Goal: Information Seeking & Learning: Understand process/instructions

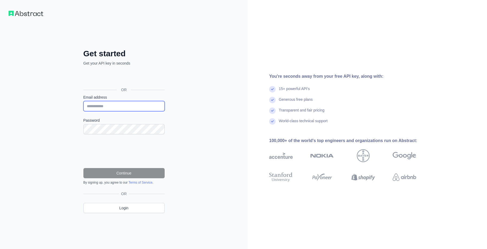
click at [117, 108] on input "Email address" at bounding box center [123, 106] width 81 height 10
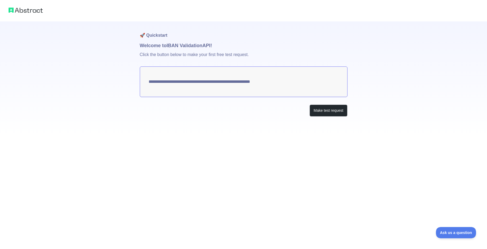
click at [180, 118] on div "**********" at bounding box center [244, 79] width 208 height 116
click at [239, 77] on textarea "**********" at bounding box center [244, 81] width 208 height 31
drag, startPoint x: 283, startPoint y: 83, endPoint x: 177, endPoint y: 81, distance: 105.4
click at [171, 86] on textarea "**********" at bounding box center [244, 81] width 208 height 31
click at [328, 110] on button "Make test request" at bounding box center [329, 110] width 38 height 12
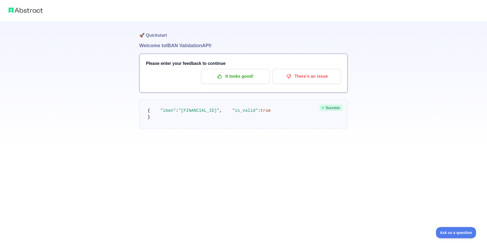
click at [270, 83] on div "It looks good! There's an issue" at bounding box center [243, 76] width 195 height 15
click at [231, 77] on p "It looks good!" at bounding box center [235, 76] width 60 height 9
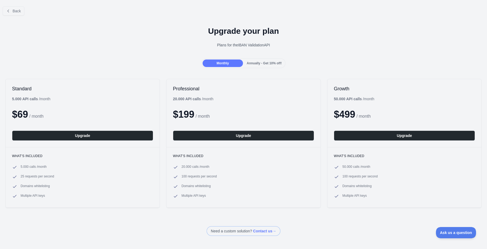
click at [258, 63] on span "Annually - Get 10% off!" at bounding box center [264, 63] width 35 height 4
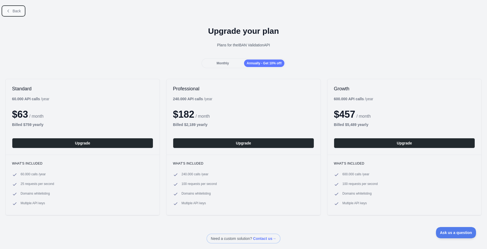
click at [23, 12] on button "Back" at bounding box center [14, 10] width 22 height 9
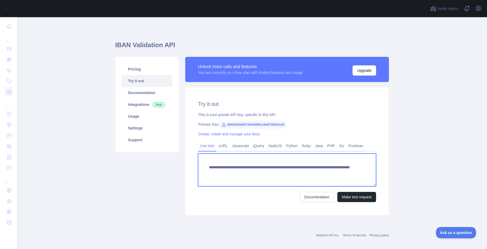
drag, startPoint x: 331, startPoint y: 171, endPoint x: 210, endPoint y: 162, distance: 121.5
click at [209, 162] on textarea "**********" at bounding box center [287, 169] width 178 height 33
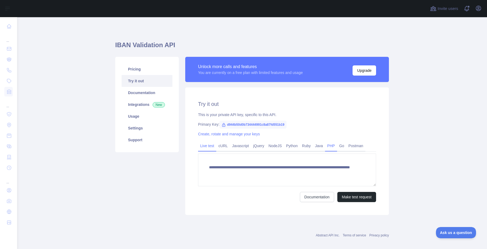
click at [325, 146] on link "PHP" at bounding box center [331, 145] width 12 height 9
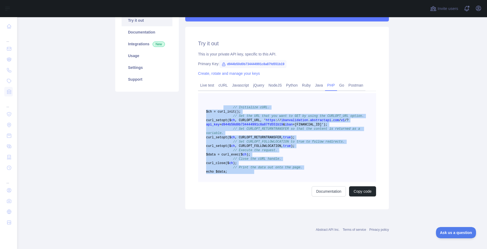
scroll to position [86, 0]
drag, startPoint x: 228, startPoint y: 171, endPoint x: 326, endPoint y: 180, distance: 98.5
click at [300, 169] on pre "// Initialize cURL. $ch = curl _init() ; // Set the URL that you want to GET by…" at bounding box center [287, 137] width 178 height 89
click at [364, 190] on button "Copy code" at bounding box center [362, 191] width 27 height 10
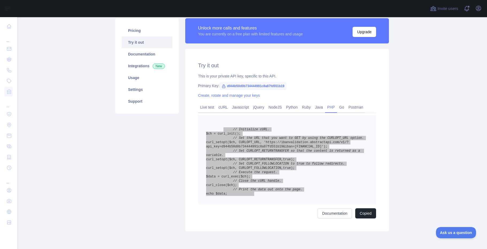
scroll to position [33, 0]
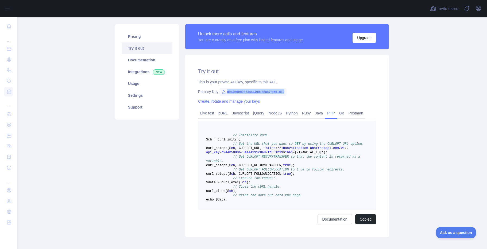
drag, startPoint x: 285, startPoint y: 92, endPoint x: 220, endPoint y: 93, distance: 65.3
click at [220, 93] on div "Primary Key: d944b50d0b734444991c8a87fd551b19" at bounding box center [287, 91] width 178 height 5
copy span "d944b50d0b734444991c8a87fd551b19"
click at [164, 157] on div "Pricing Try it out Documentation Integrations New Usage Settings Support" at bounding box center [147, 130] width 70 height 213
click at [140, 64] on link "Documentation" at bounding box center [147, 60] width 51 height 12
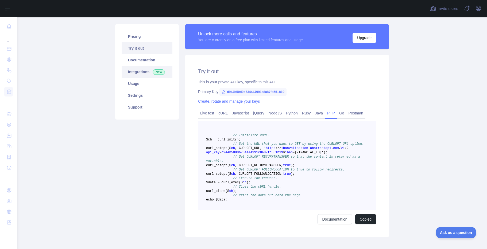
click at [144, 74] on link "Integrations New" at bounding box center [147, 72] width 51 height 12
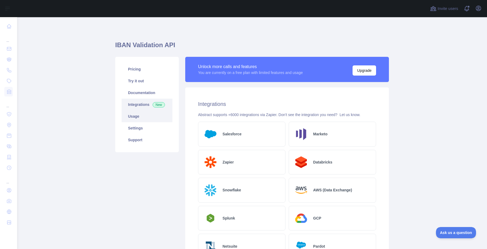
click at [138, 115] on link "Usage" at bounding box center [147, 116] width 51 height 12
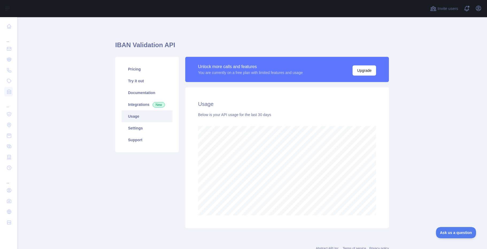
scroll to position [231, 466]
click at [140, 129] on link "Settings" at bounding box center [147, 128] width 51 height 12
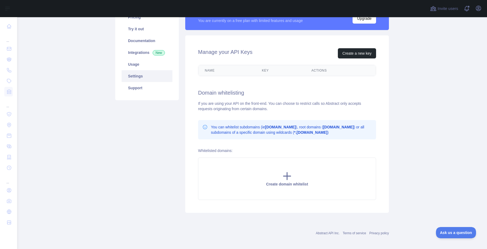
scroll to position [55, 0]
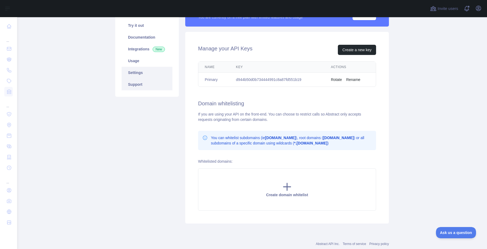
click at [139, 87] on link "Support" at bounding box center [147, 84] width 51 height 12
